Goal: Task Accomplishment & Management: Use online tool/utility

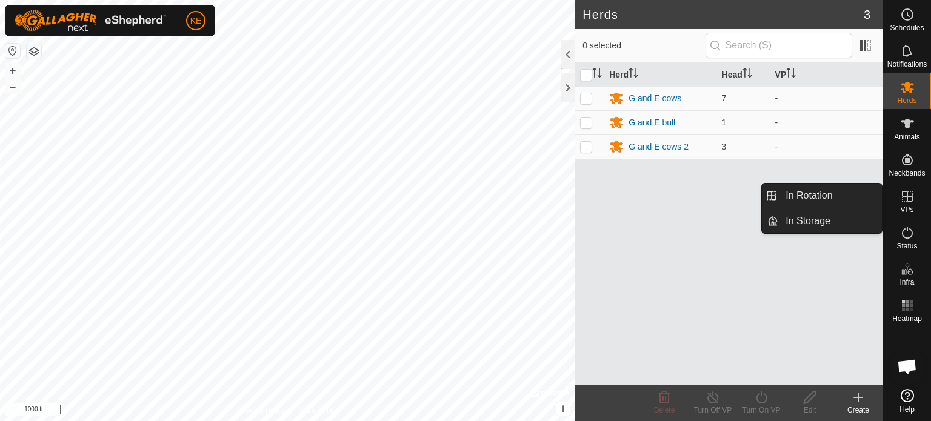
click at [907, 198] on icon at bounding box center [907, 196] width 11 height 11
click at [907, 201] on icon at bounding box center [907, 196] width 11 height 11
click at [821, 197] on link "In Rotation" at bounding box center [830, 196] width 104 height 24
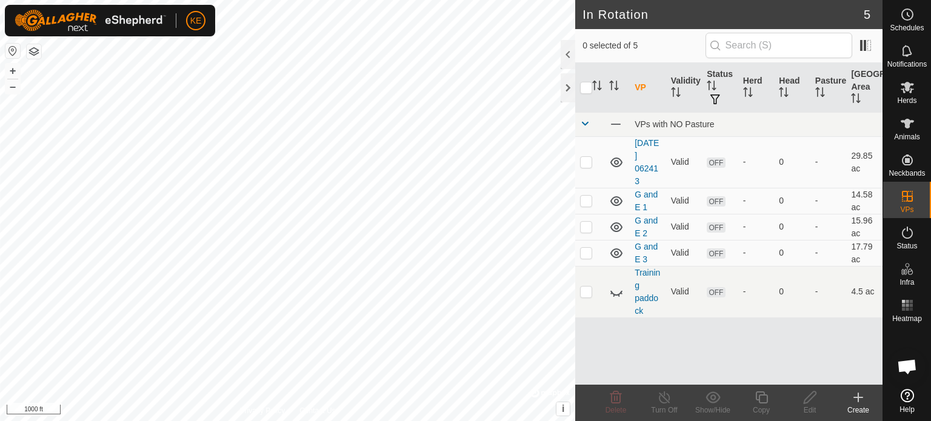
click at [857, 395] on icon at bounding box center [858, 397] width 15 height 15
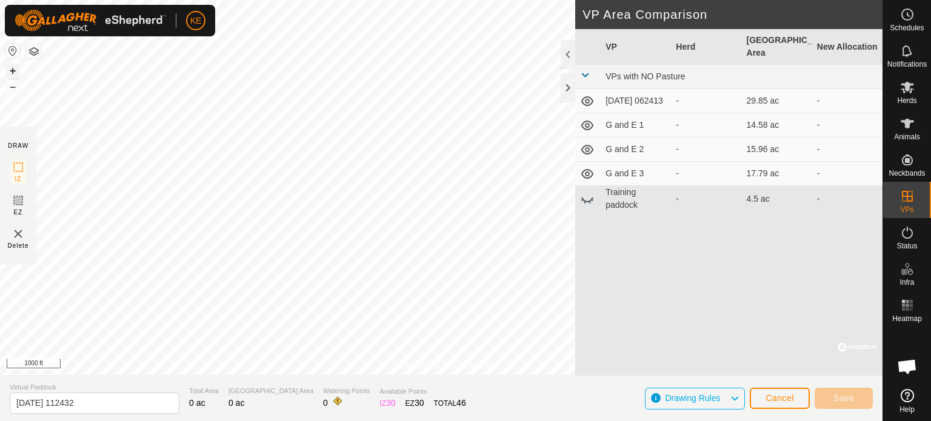
click at [10, 70] on button "+" at bounding box center [12, 71] width 15 height 15
click at [832, 393] on button "Save" at bounding box center [844, 398] width 58 height 21
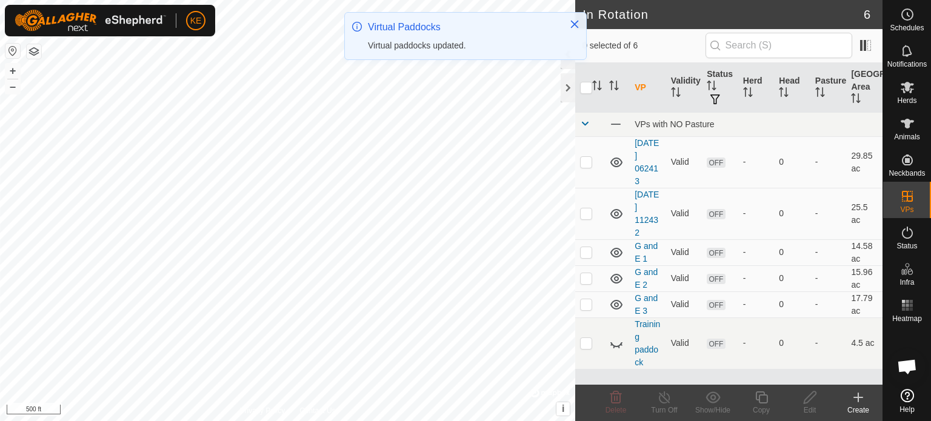
click at [864, 397] on icon at bounding box center [858, 397] width 15 height 15
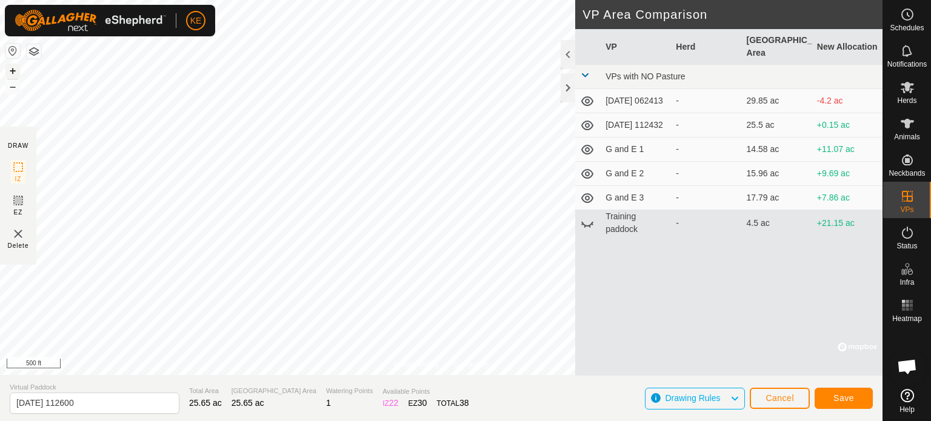
click at [12, 69] on button "+" at bounding box center [12, 71] width 15 height 15
click at [844, 397] on span "Save" at bounding box center [844, 398] width 21 height 10
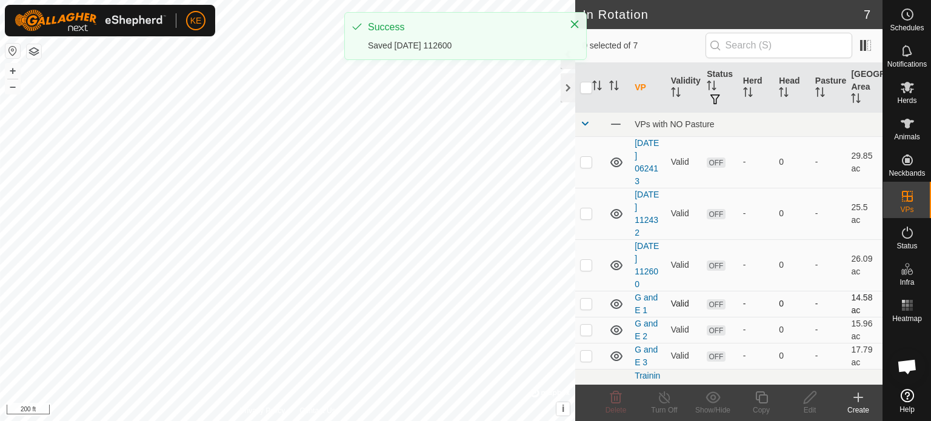
checkbox input "true"
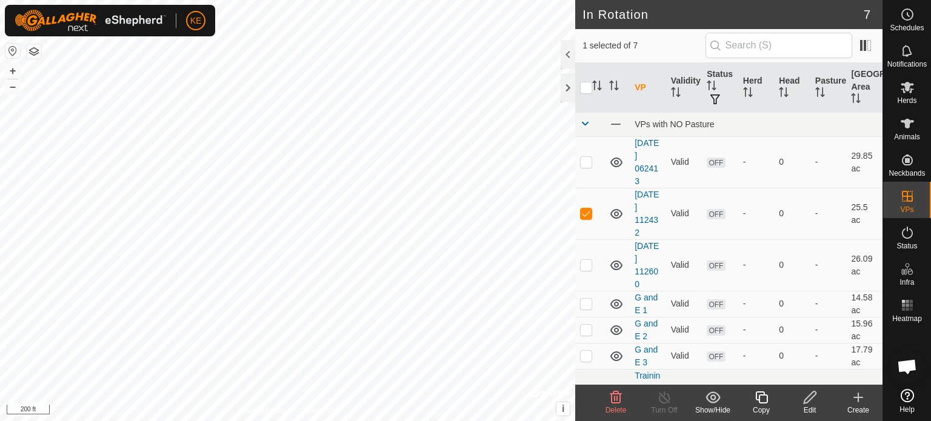
click at [808, 400] on icon at bounding box center [810, 397] width 15 height 15
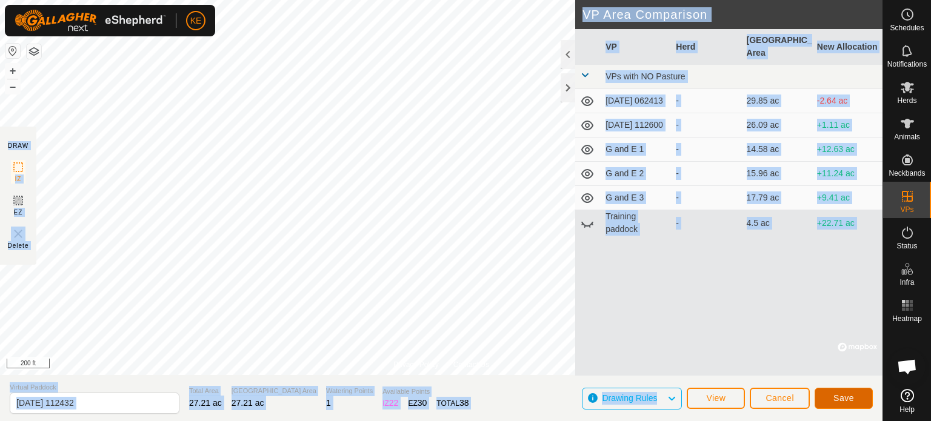
click at [844, 401] on span "Save" at bounding box center [844, 398] width 21 height 10
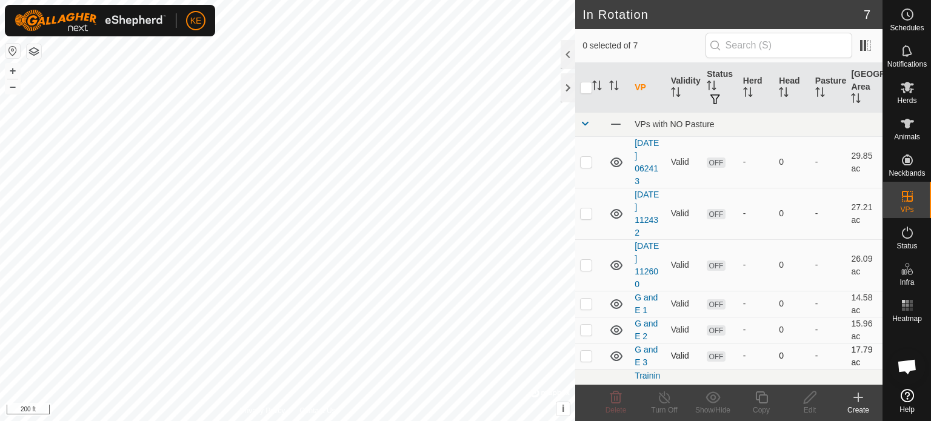
checkbox input "true"
click at [641, 213] on td "[DATE] 112432" at bounding box center [648, 214] width 36 height 52
click at [645, 202] on link "[DATE] 112432" at bounding box center [647, 214] width 24 height 48
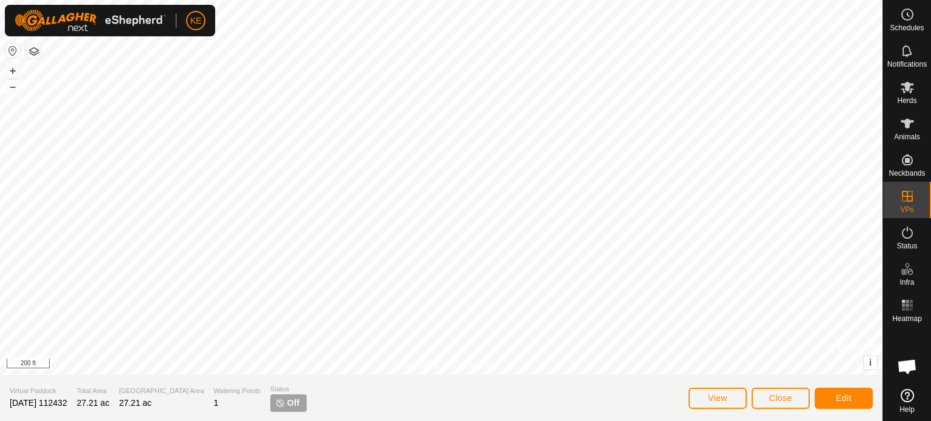
click at [63, 404] on span "[DATE] 112432" at bounding box center [39, 403] width 58 height 10
click at [67, 403] on span "[DATE] 112432" at bounding box center [39, 403] width 58 height 10
click at [758, 401] on button "Close" at bounding box center [781, 398] width 58 height 21
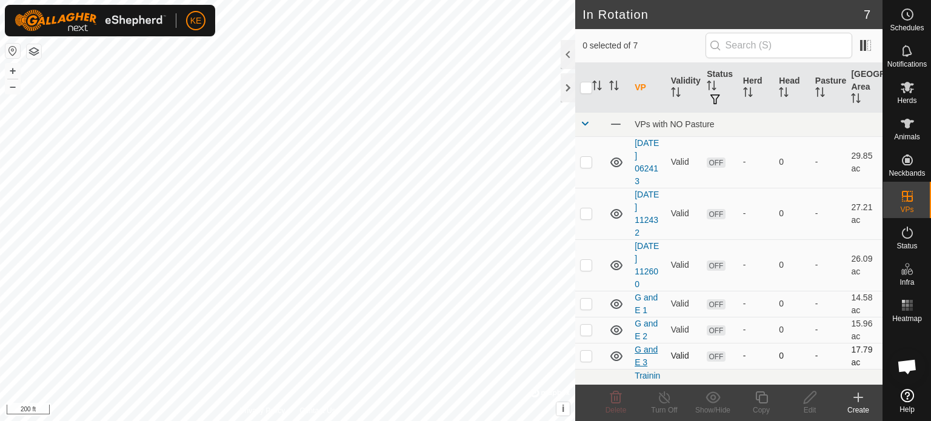
click at [642, 345] on link "G and E 3" at bounding box center [646, 356] width 23 height 22
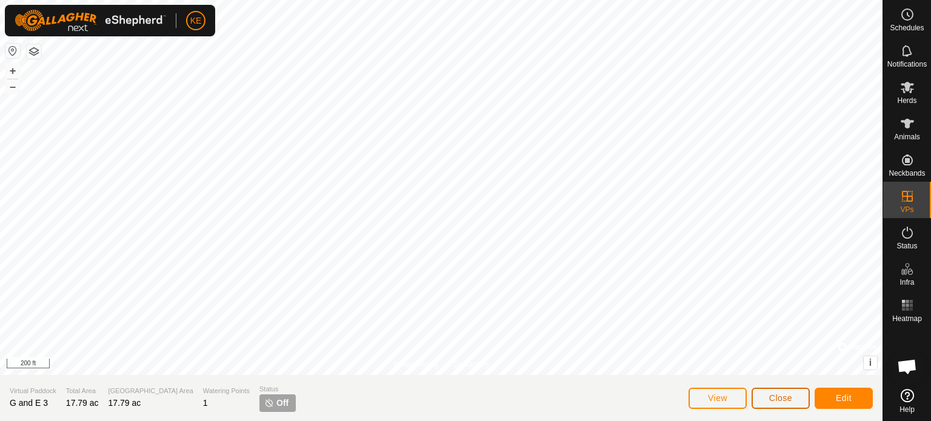
click at [776, 399] on span "Close" at bounding box center [780, 398] width 23 height 10
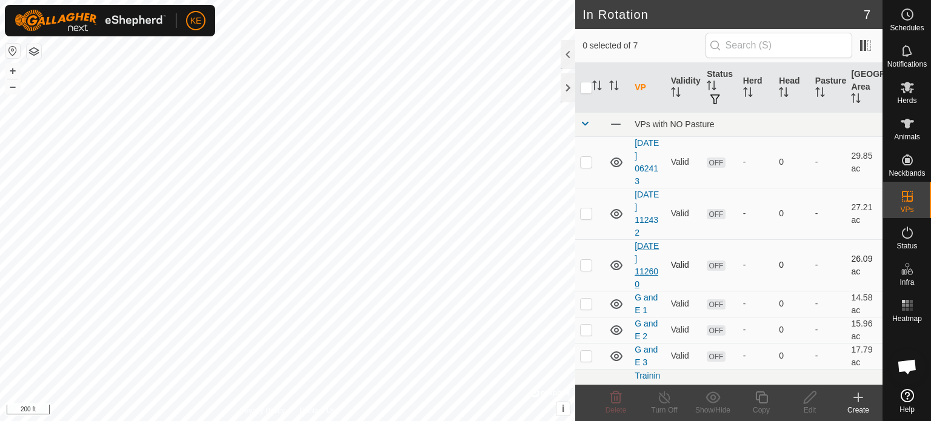
click at [646, 256] on link "[DATE] 112600" at bounding box center [647, 265] width 24 height 48
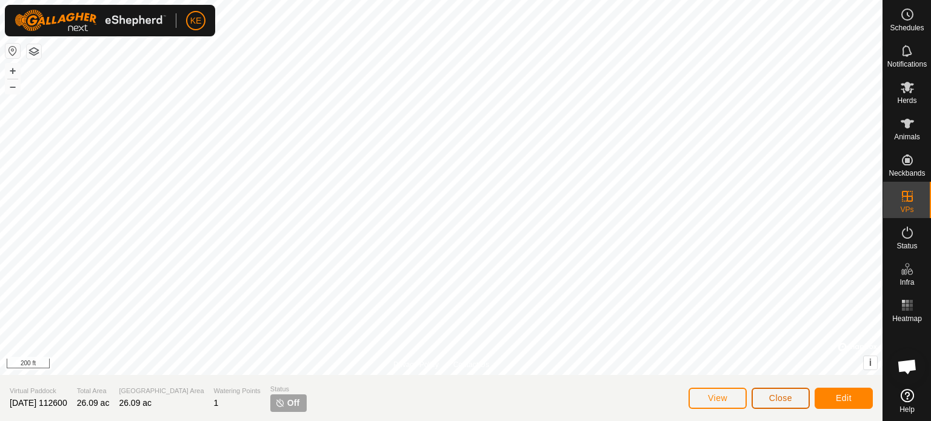
click at [778, 398] on span "Close" at bounding box center [780, 398] width 23 height 10
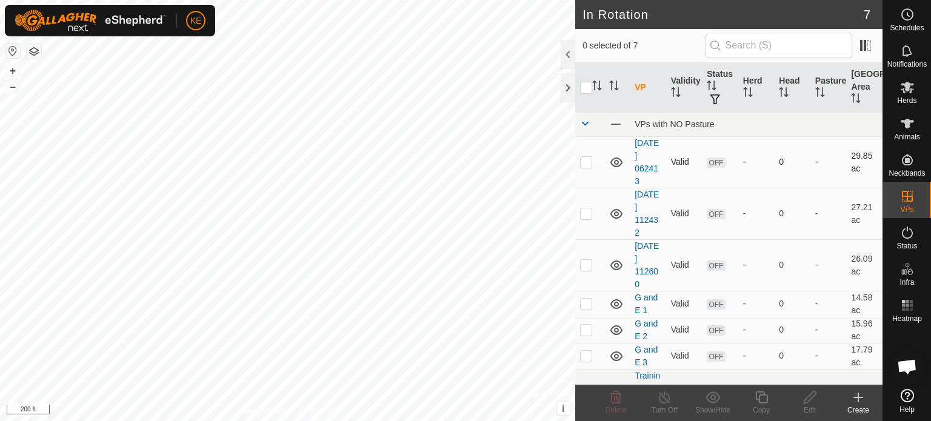
click at [641, 147] on td "[DATE] 062413" at bounding box center [648, 162] width 36 height 52
click at [640, 164] on link "[DATE] 062413" at bounding box center [647, 162] width 24 height 48
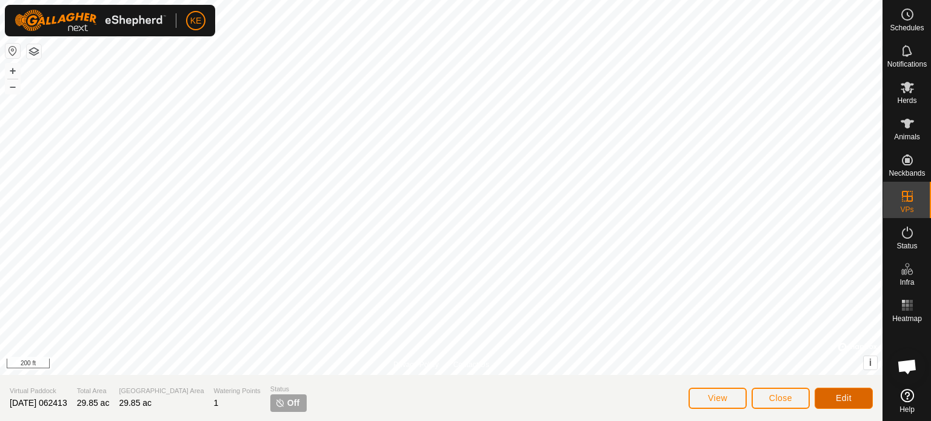
click at [846, 402] on span "Edit" at bounding box center [844, 398] width 16 height 10
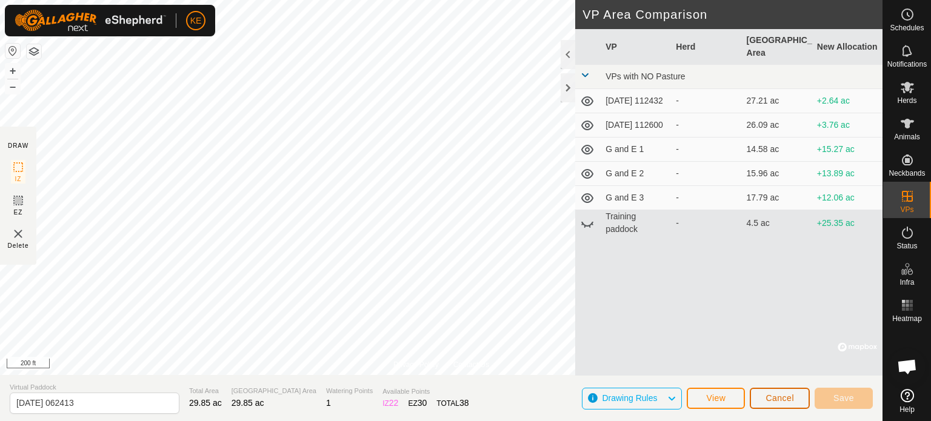
click at [766, 402] on span "Cancel" at bounding box center [780, 398] width 28 height 10
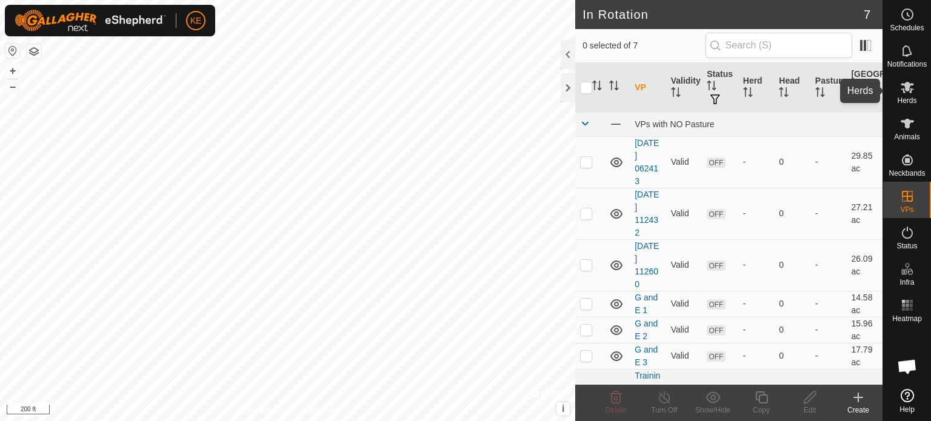
click at [907, 97] on span "Herds" at bounding box center [906, 100] width 19 height 7
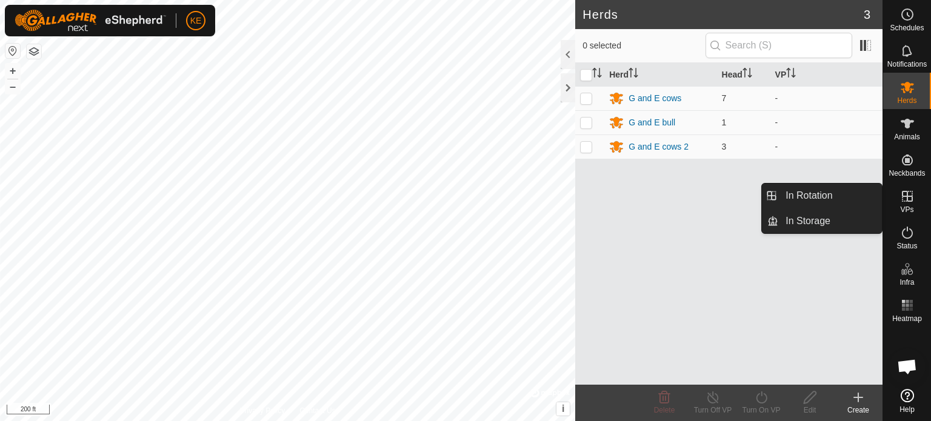
click at [906, 197] on icon at bounding box center [907, 196] width 15 height 15
click at [817, 193] on link "In Rotation" at bounding box center [830, 196] width 104 height 24
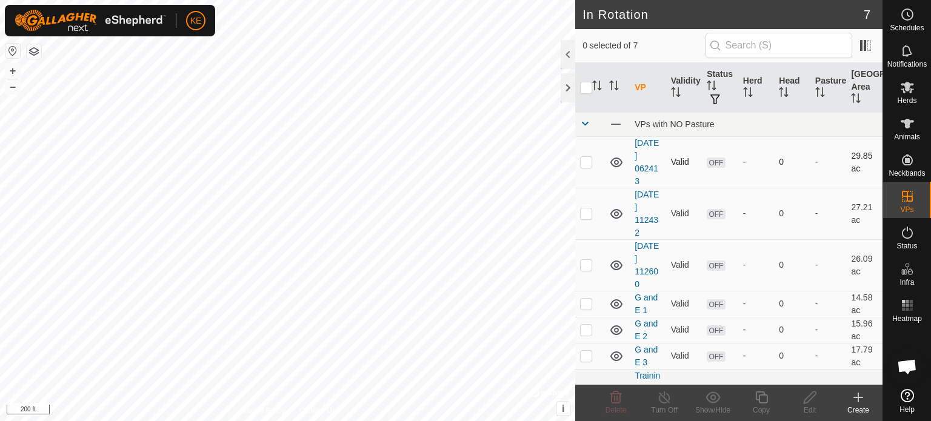
checkbox input "true"
click at [912, 79] on es-mob-svg-icon at bounding box center [908, 87] width 22 height 19
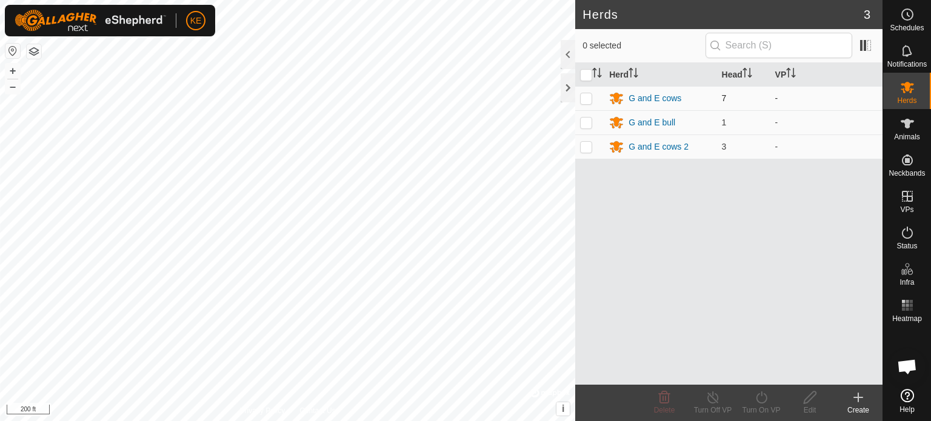
click at [587, 94] on p-checkbox at bounding box center [586, 98] width 12 height 10
checkbox input "true"
click at [587, 121] on p-checkbox at bounding box center [586, 123] width 12 height 10
checkbox input "true"
click at [587, 147] on p-checkbox at bounding box center [586, 147] width 12 height 10
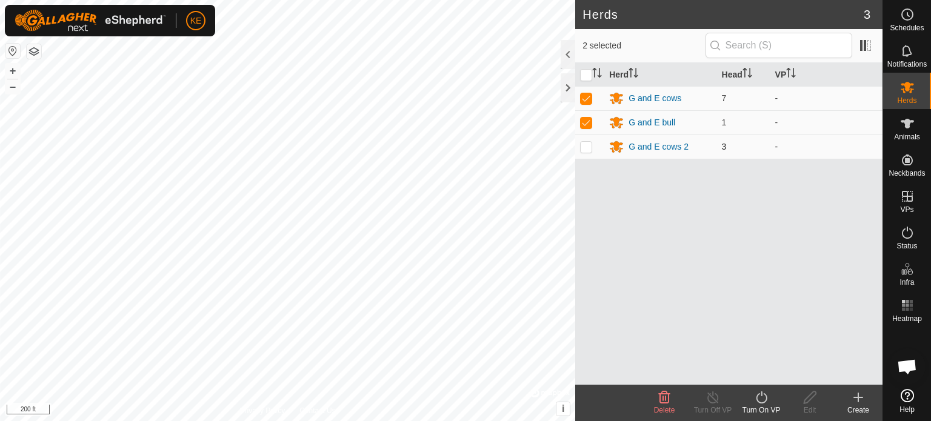
checkbox input "true"
click at [760, 401] on icon at bounding box center [761, 397] width 15 height 15
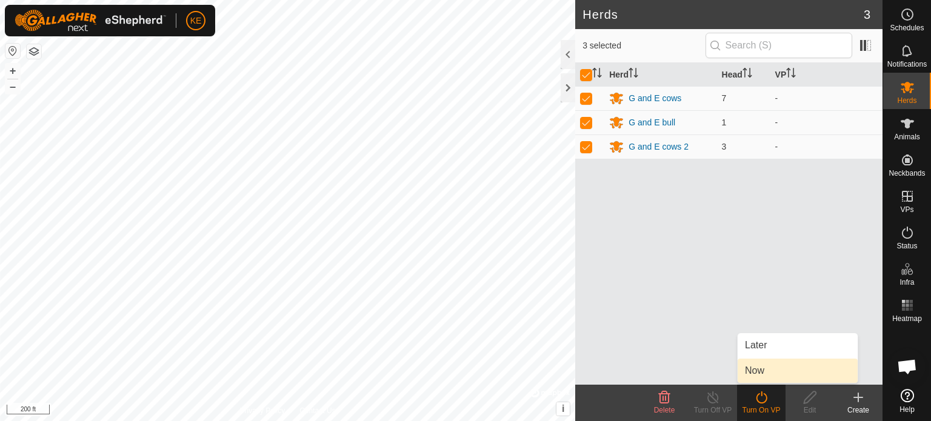
click at [764, 368] on link "Now" at bounding box center [798, 371] width 120 height 24
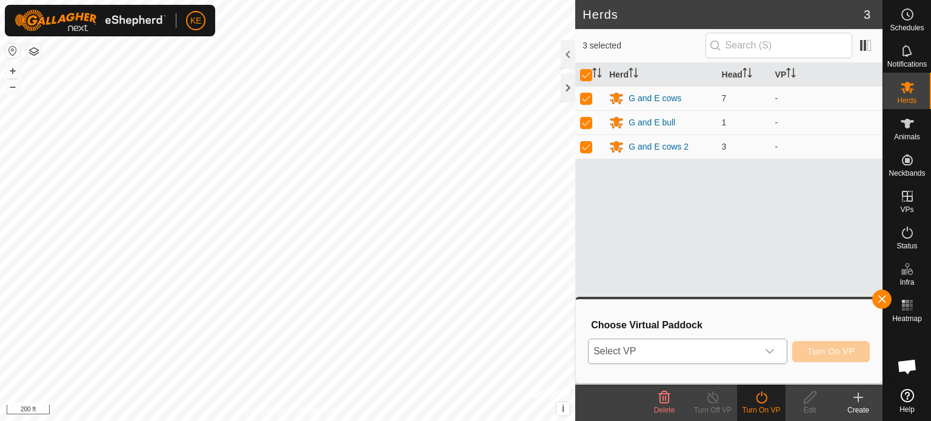
click at [773, 355] on icon "dropdown trigger" at bounding box center [770, 352] width 10 height 10
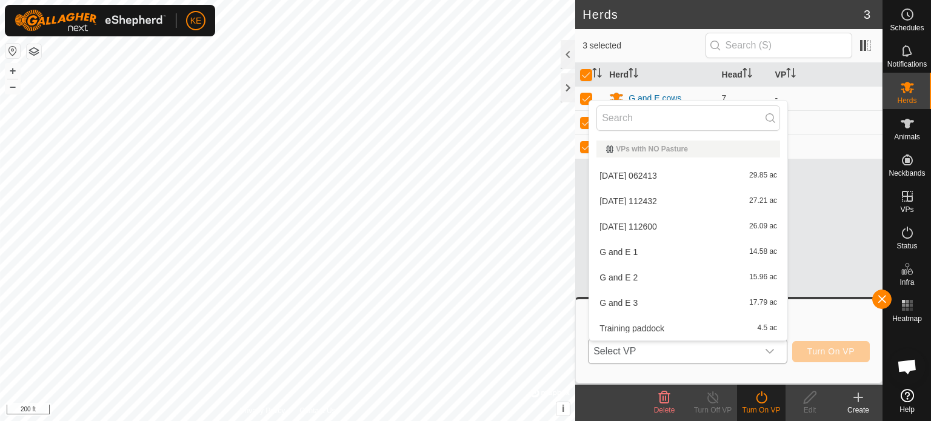
click at [727, 205] on li "[DATE] 112432 27.21 ac" at bounding box center [688, 201] width 198 height 24
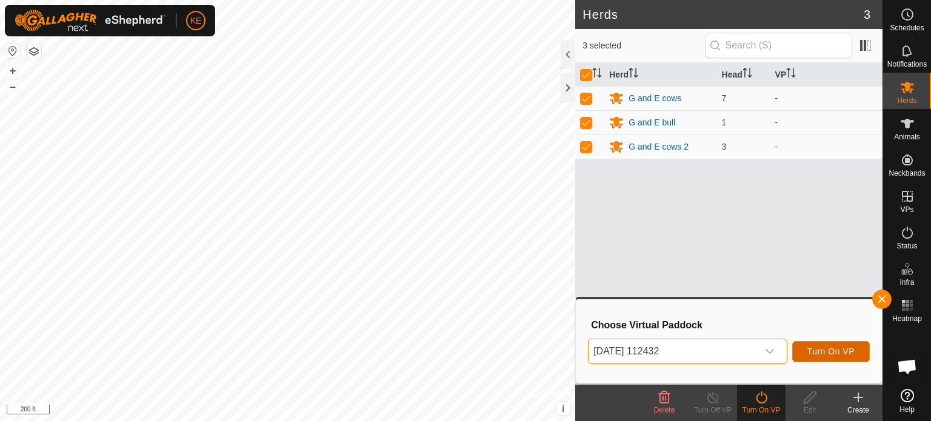
click at [822, 348] on span "Turn On VP" at bounding box center [830, 352] width 47 height 10
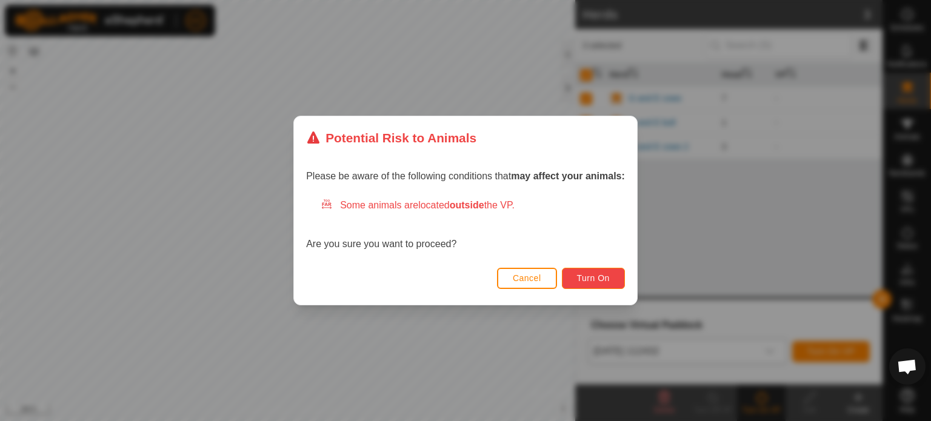
click at [580, 284] on button "Turn On" at bounding box center [593, 278] width 63 height 21
